Goal: Task Accomplishment & Management: Manage account settings

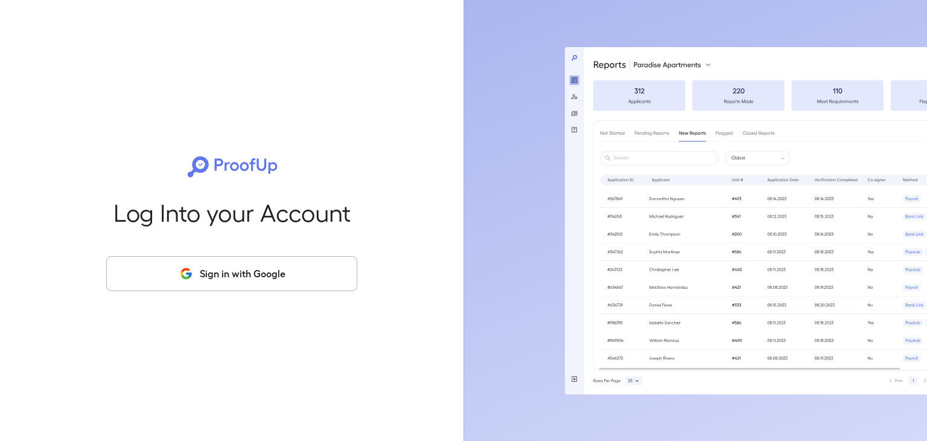
click at [283, 286] on button "Sign in with Google" at bounding box center [231, 273] width 251 height 35
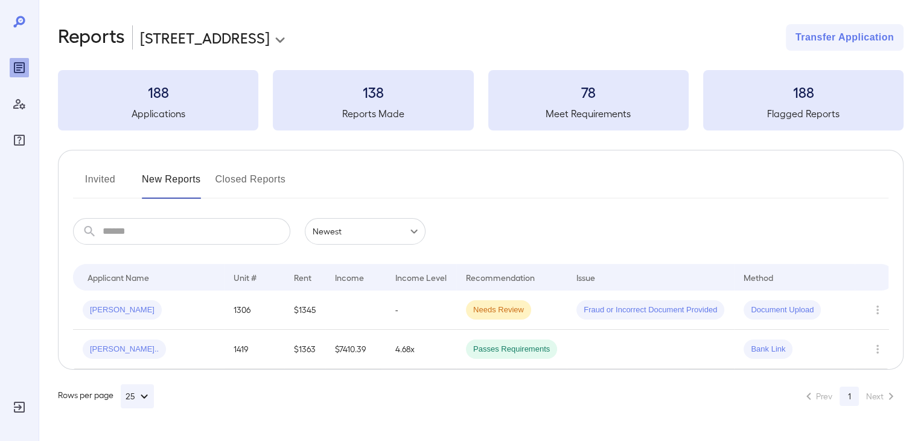
click at [133, 303] on div "Jonathan N..." at bounding box center [122, 309] width 79 height 19
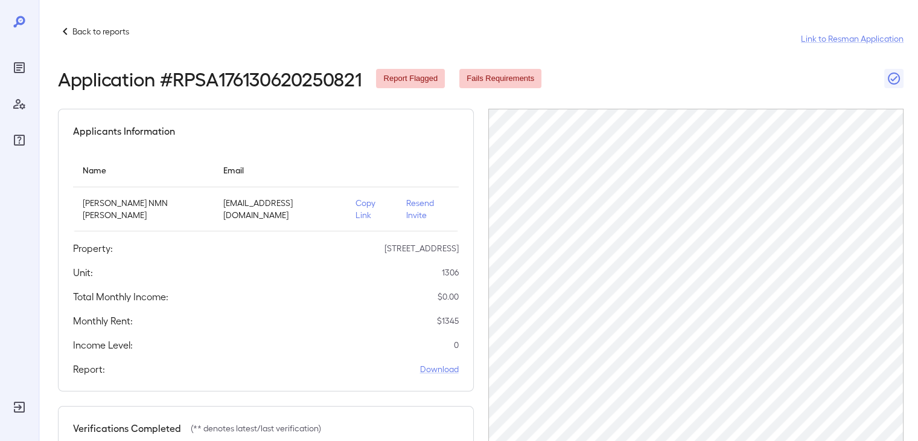
scroll to position [22, 0]
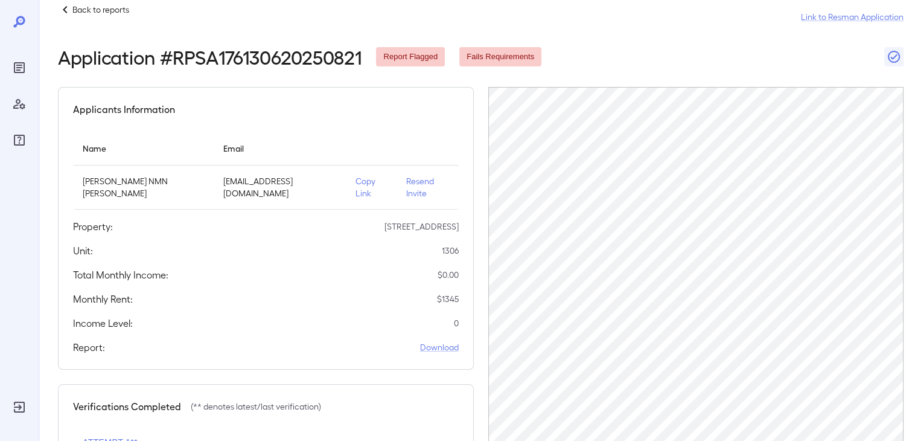
click at [406, 182] on p "Resend Invite" at bounding box center [427, 187] width 43 height 24
click at [356, 180] on p "Copy Link" at bounding box center [371, 187] width 31 height 24
click at [14, 67] on icon "Reports" at bounding box center [19, 67] width 11 height 11
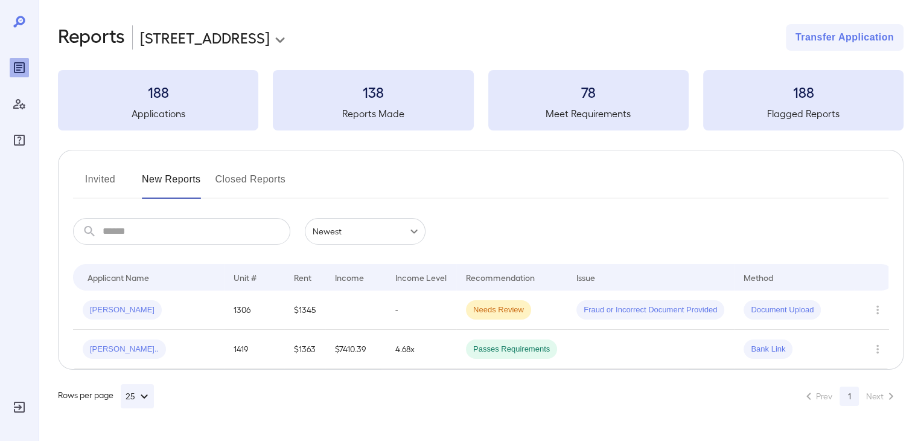
click at [109, 182] on button "Invited" at bounding box center [100, 184] width 54 height 29
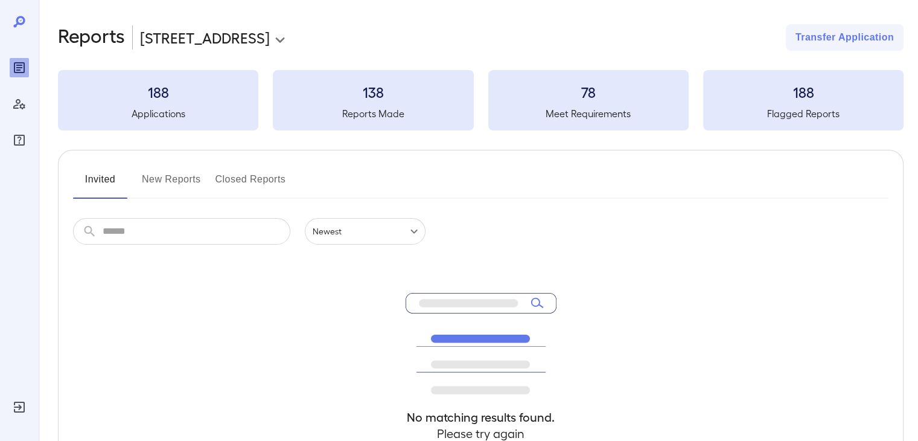
click at [149, 174] on button "New Reports" at bounding box center [171, 184] width 59 height 29
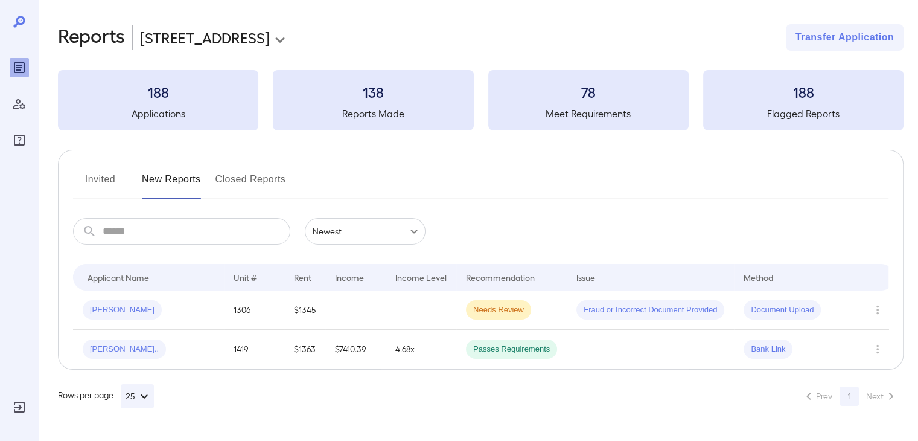
click at [140, 301] on div "Jonathan N..." at bounding box center [149, 309] width 132 height 19
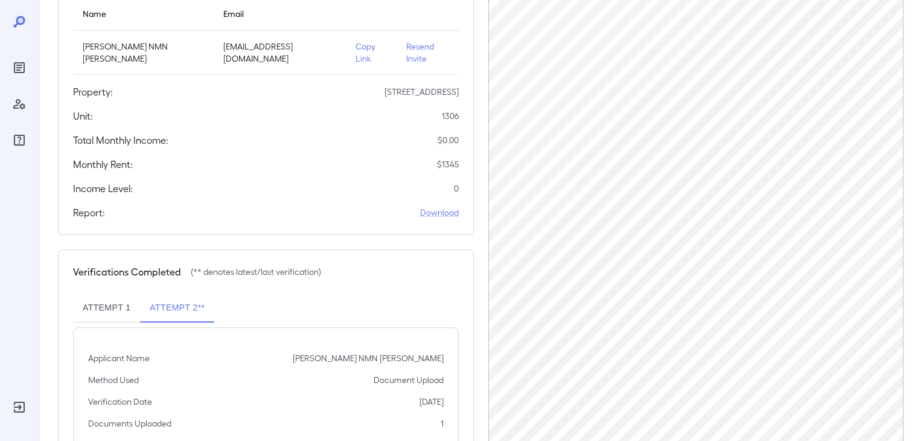
scroll to position [229, 0]
